Goal: Contribute content

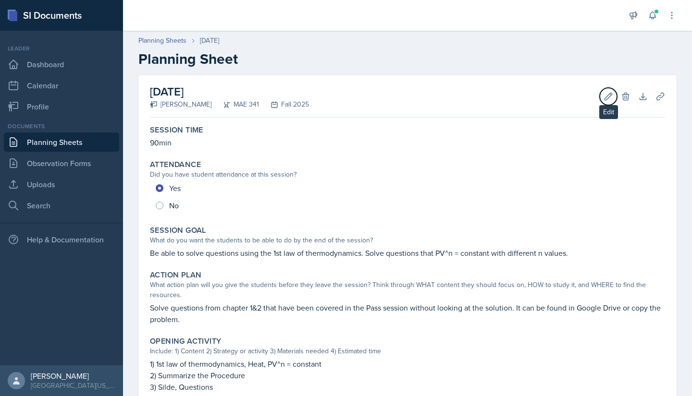
click at [603, 95] on icon at bounding box center [608, 97] width 10 height 10
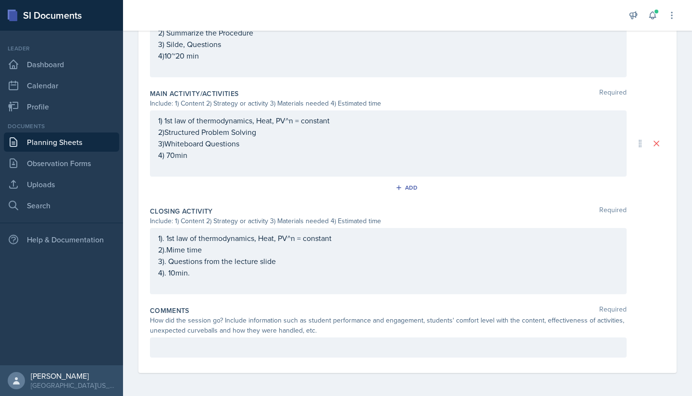
click at [235, 350] on p at bounding box center [388, 348] width 460 height 12
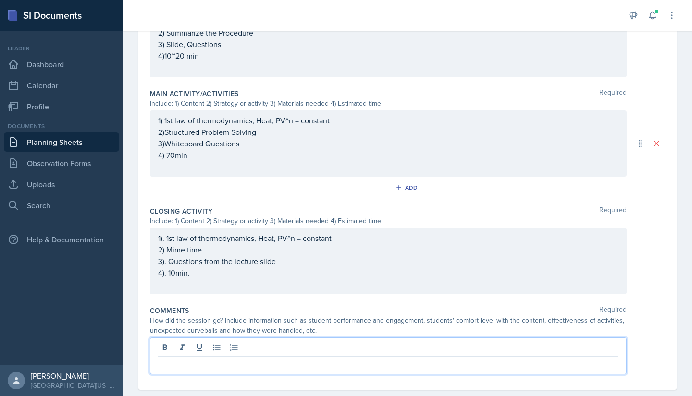
scroll to position [388, 0]
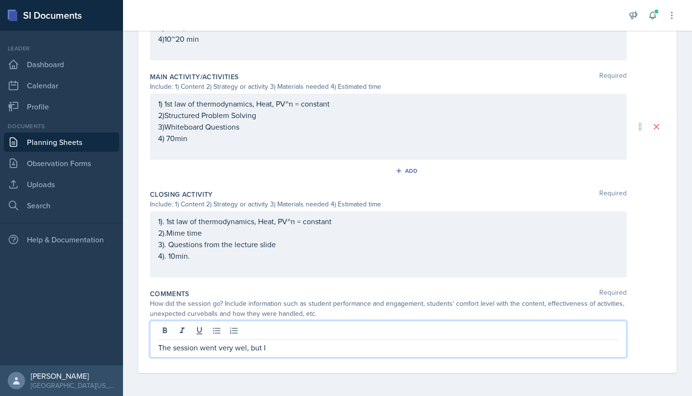
click at [249, 351] on p "The session went very wel, but I" at bounding box center [388, 348] width 460 height 12
click at [272, 349] on p "The session went very well, but I" at bounding box center [388, 348] width 460 height 12
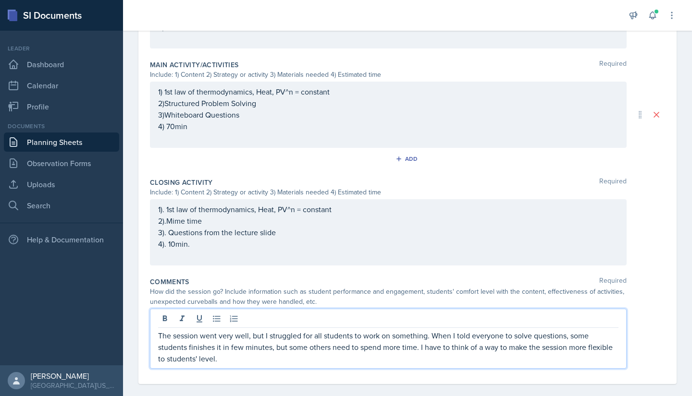
scroll to position [399, 0]
click at [316, 368] on div "The session went very well, but I struggled for all students to work on somethi…" at bounding box center [388, 340] width 476 height 60
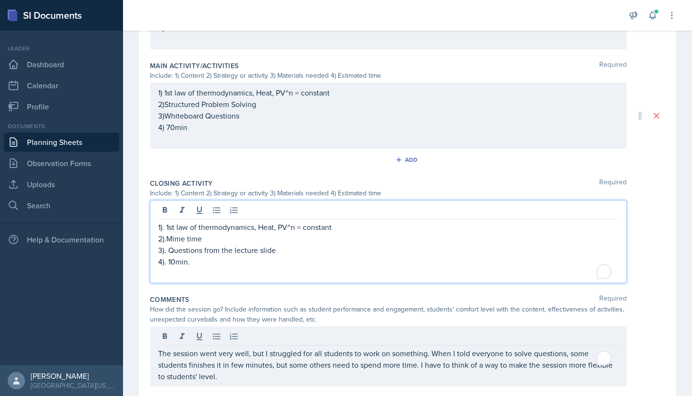
click at [330, 233] on p "2).Mime time" at bounding box center [388, 239] width 460 height 12
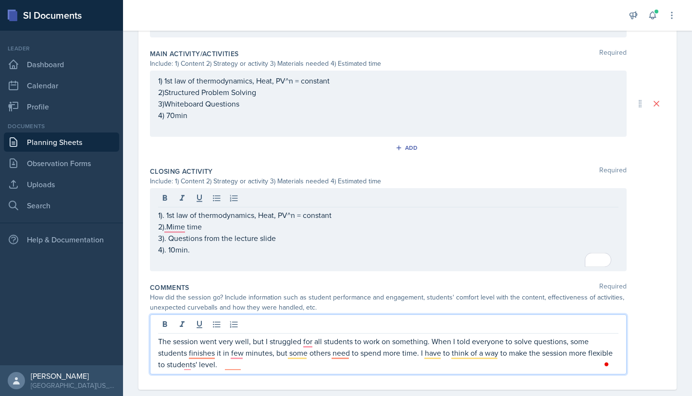
click at [307, 327] on div "The session went very well, but I struggled for all students to work on somethi…" at bounding box center [388, 345] width 476 height 60
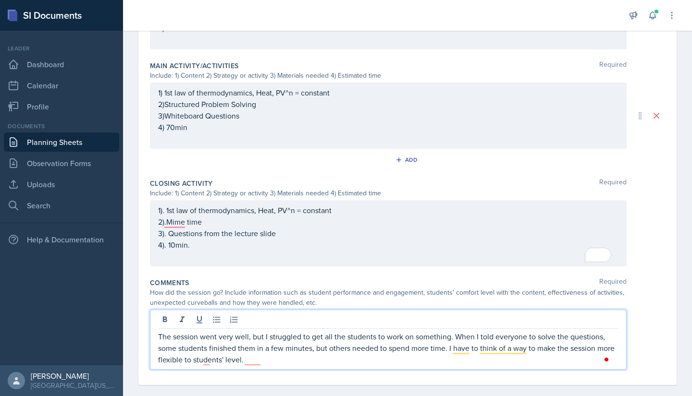
click at [565, 340] on p "The session went very well, but I struggled to get all the students to work on …" at bounding box center [388, 348] width 460 height 35
click at [596, 338] on p "The session went very well, but I struggled to get all the students to work on …" at bounding box center [388, 348] width 460 height 35
click at [250, 348] on p "The session went very well, but I struggled to get all the students to work on …" at bounding box center [388, 348] width 460 height 35
click at [264, 364] on p "The session went very well, but I struggled to get all the students to work on …" at bounding box center [388, 348] width 460 height 35
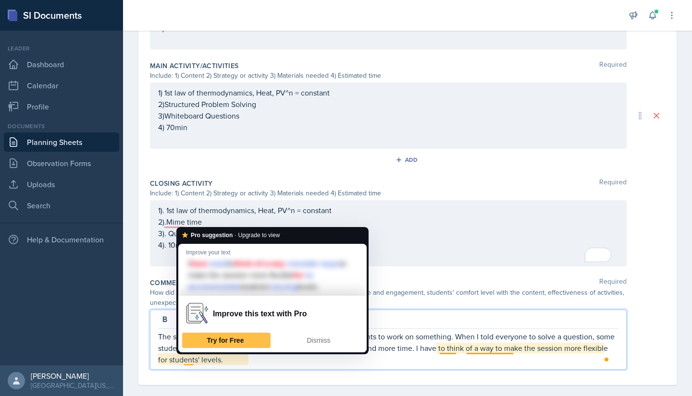
click at [315, 361] on p "The session went very well, but I struggled to get all the students to work on …" at bounding box center [388, 348] width 460 height 35
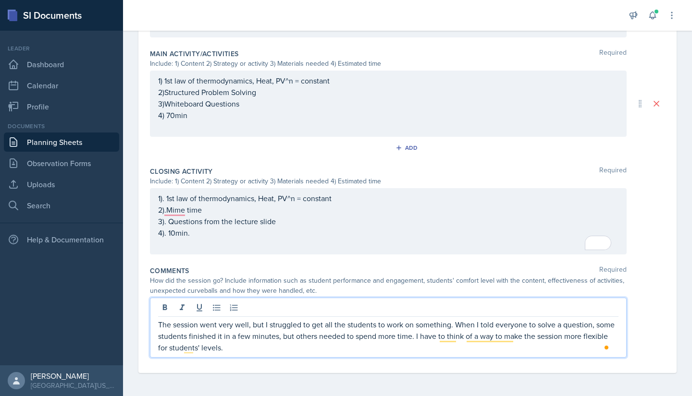
click at [330, 365] on div "Comments Required How did the session go? Include information such as student p…" at bounding box center [407, 313] width 515 height 103
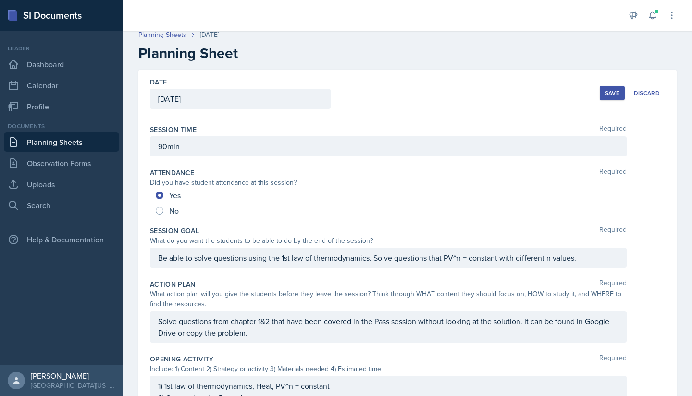
scroll to position [0, 0]
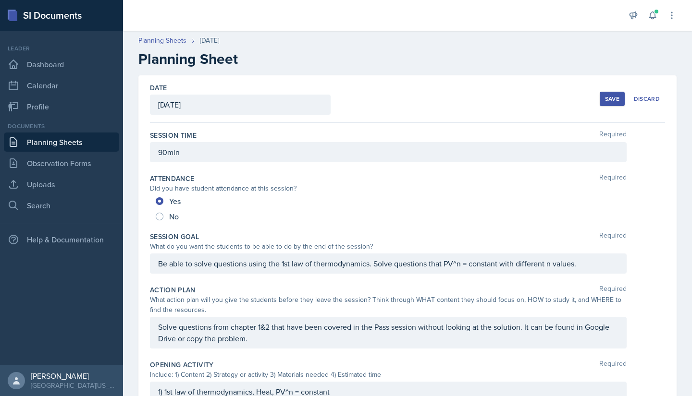
click at [599, 94] on button "Save" at bounding box center [611, 99] width 25 height 14
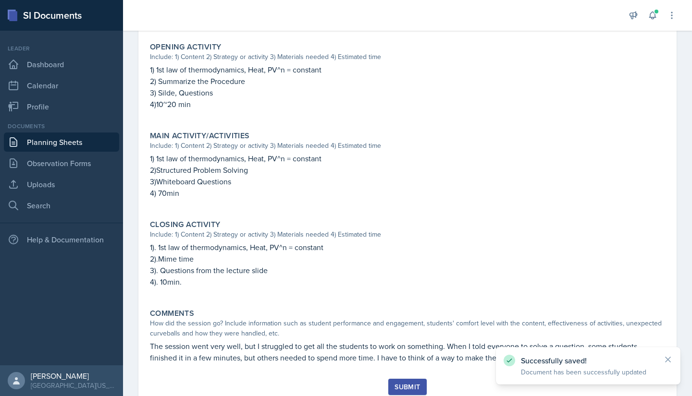
scroll to position [301, 0]
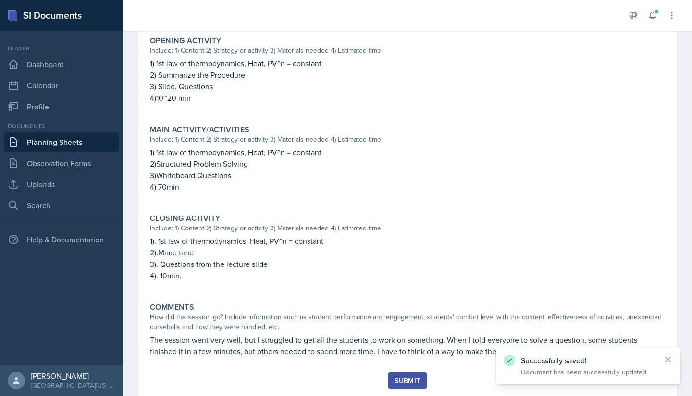
click at [661, 356] on div "Successfully saved! Document has been successfully updated" at bounding box center [587, 366] width 169 height 22
click at [664, 358] on icon at bounding box center [668, 360] width 10 height 10
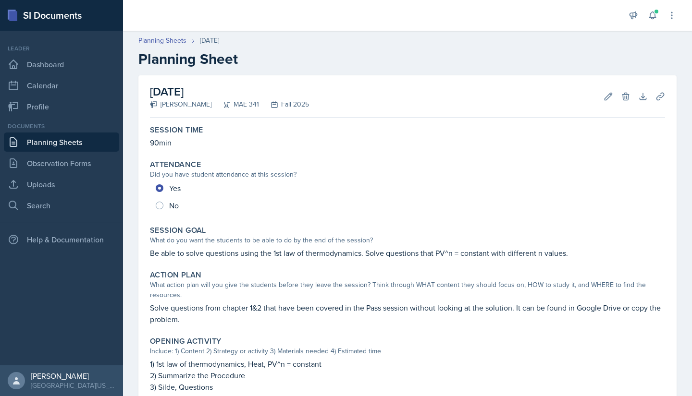
scroll to position [328, 0]
